Goal: Transaction & Acquisition: Book appointment/travel/reservation

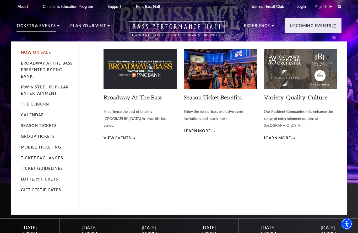
click at [39, 50] on link "Now On Sale" at bounding box center [36, 52] width 30 height 4
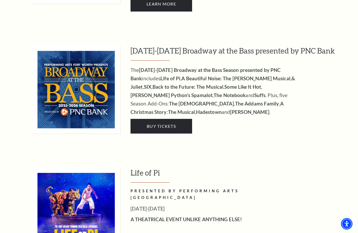
scroll to position [498, 0]
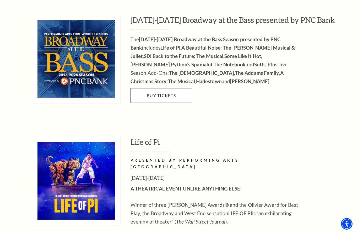
click at [172, 88] on link "Buy Tickets" at bounding box center [161, 95] width 62 height 15
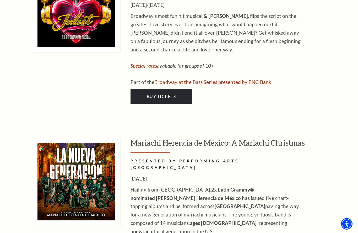
scroll to position [1831, 0]
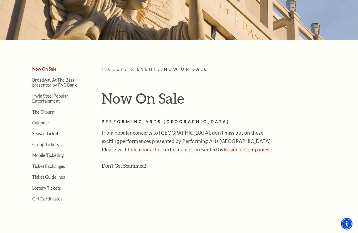
scroll to position [0, 0]
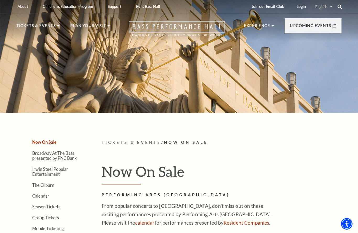
click at [339, 8] on use at bounding box center [339, 6] width 4 height 4
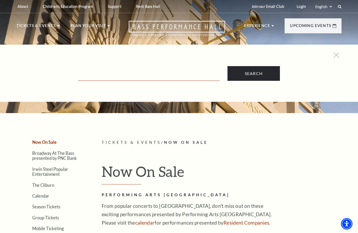
click at [118, 72] on input "Text field" at bounding box center [148, 75] width 141 height 11
click at [146, 78] on input "[PERSON_NAME]" at bounding box center [148, 75] width 141 height 11
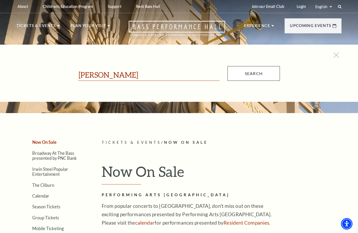
type input "[PERSON_NAME]"
click at [258, 75] on input "Search" at bounding box center [253, 73] width 52 height 15
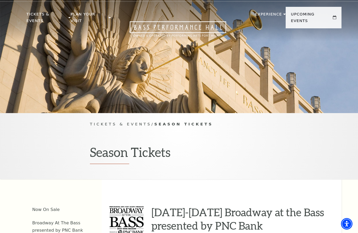
scroll to position [4, 0]
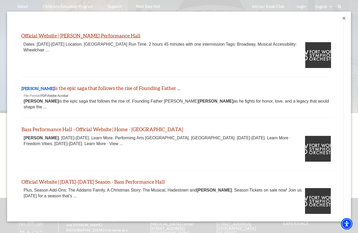
click at [117, 36] on link "Official Website | Hamilton - Bass Performance Hall" at bounding box center [80, 35] width 119 height 6
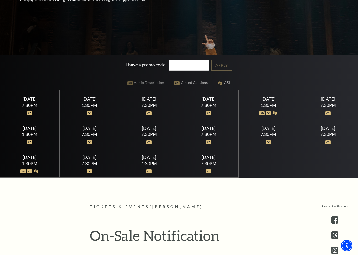
scroll to position [146, 0]
click at [213, 108] on div "7:30PM" at bounding box center [208, 105] width 47 height 4
click at [205, 102] on div "Friday July 17" at bounding box center [208, 99] width 47 height 6
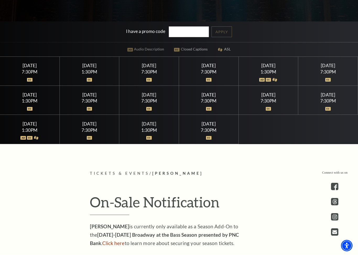
scroll to position [182, 0]
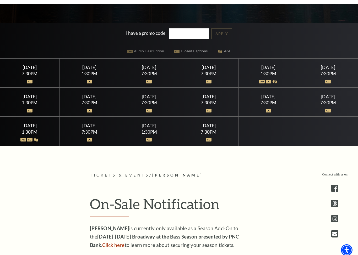
click at [211, 77] on div at bounding box center [208, 74] width 47 height 5
click at [212, 72] on div "7:30PM" at bounding box center [208, 69] width 47 height 4
click at [216, 72] on div "7:30PM" at bounding box center [208, 69] width 47 height 4
click at [210, 72] on div "7:30PM" at bounding box center [208, 69] width 47 height 4
click at [263, 72] on div "1:30PM" at bounding box center [268, 69] width 47 height 4
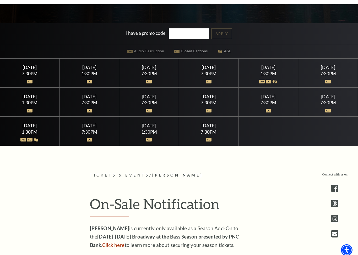
click at [263, 77] on div at bounding box center [268, 74] width 47 height 5
click at [263, 79] on img at bounding box center [262, 78] width 6 height 4
click at [265, 72] on div "1:30PM" at bounding box center [268, 69] width 47 height 4
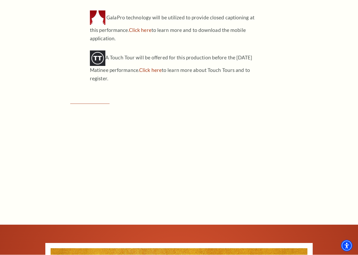
scroll to position [689, 0]
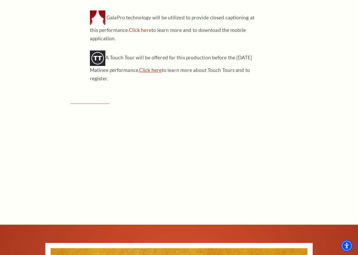
click at [162, 67] on link "Click here" at bounding box center [150, 70] width 23 height 6
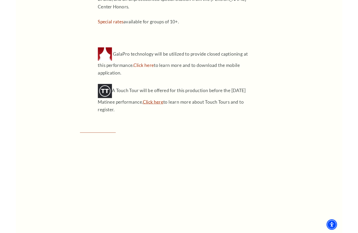
scroll to position [630, 0]
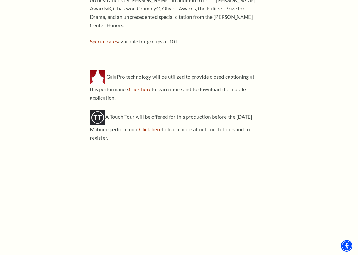
click at [133, 86] on link "Click here" at bounding box center [140, 89] width 23 height 6
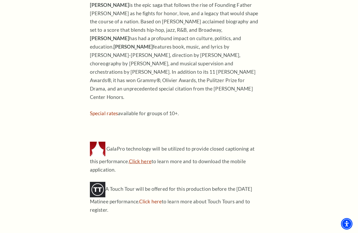
scroll to position [538, 0]
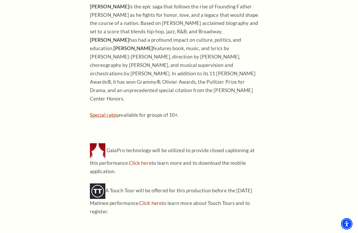
click at [104, 112] on link "Special rates" at bounding box center [104, 115] width 28 height 6
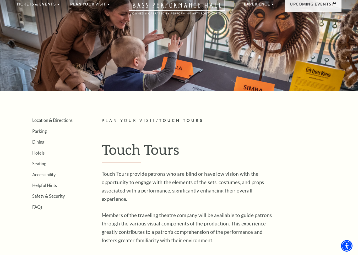
scroll to position [21, 0]
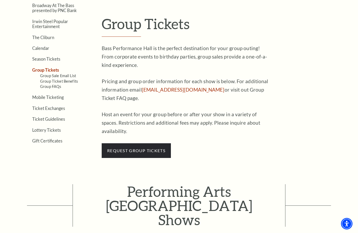
scroll to position [147, 0]
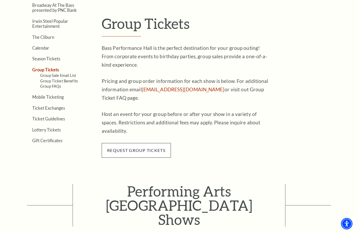
click at [144, 143] on span "request group tickets" at bounding box center [136, 150] width 69 height 15
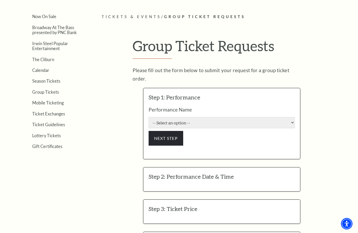
scroll to position [125, 0]
click at [287, 117] on select "-- Select an option -- Life of Pi [PERSON_NAME] and His Acoustic Group The Adda…" at bounding box center [222, 122] width 146 height 11
select select "6208"
click at [171, 131] on button "NEXT STEP" at bounding box center [166, 138] width 35 height 15
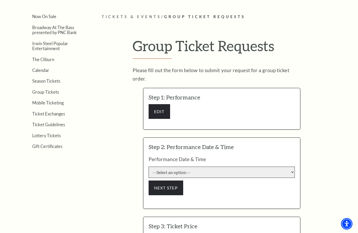
click at [211, 166] on select "-- Select an option -- [DATE] 7:30:00 PM [DATE] 7:30:00 PM [DATE] 7:30:00 PM [D…" at bounding box center [222, 171] width 146 height 11
select select "6316"
click input "Premium $159.00" at bounding box center [0, 0] width 0 height 0
radio input "true"
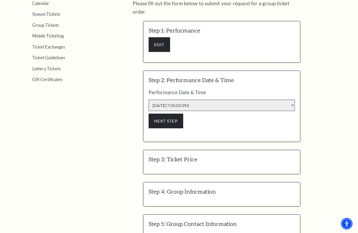
scroll to position [196, 0]
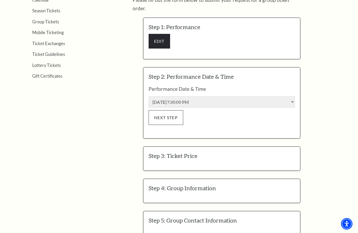
click at [175, 110] on button "NEXT STEP" at bounding box center [166, 117] width 35 height 15
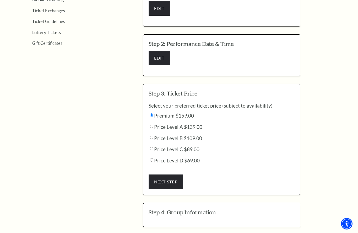
scroll to position [229, 0]
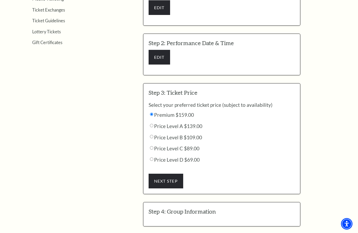
click at [153, 116] on input "Price Level B $109.00" at bounding box center [151, 113] width 3 height 3
radio input "true"
click at [175, 173] on button "NEXT STEP" at bounding box center [166, 180] width 35 height 15
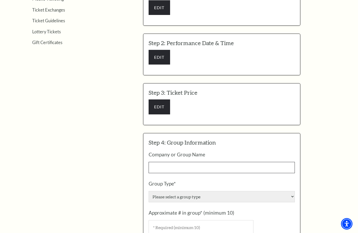
click at [226, 162] on input "Company or Group Name" at bounding box center [222, 167] width 146 height 11
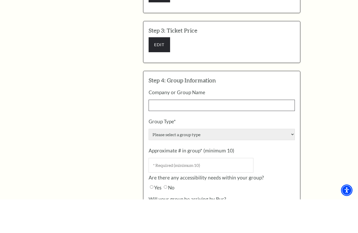
scroll to position [259, 0]
